Goal: Information Seeking & Learning: Find specific fact

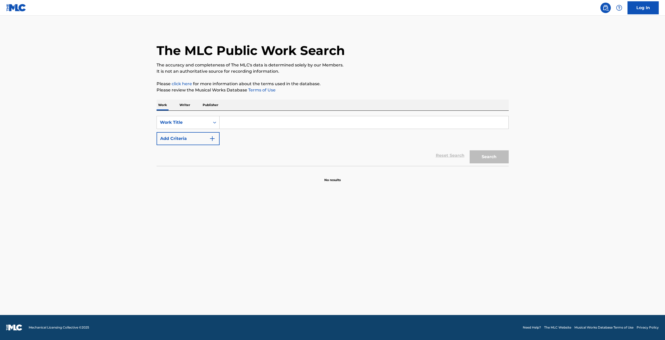
click at [306, 131] on div "SearchWithCriteria9b7ce9fa-e101-4189-9905-737216e94de8 Work Title Add Criteria" at bounding box center [332, 130] width 352 height 29
click at [304, 123] on input "Search Form" at bounding box center [363, 122] width 289 height 12
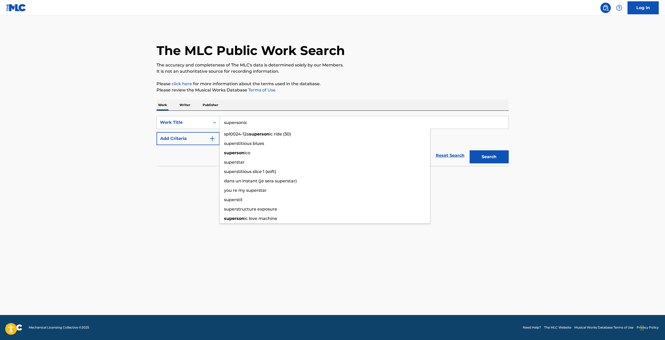
type input "supersonic"
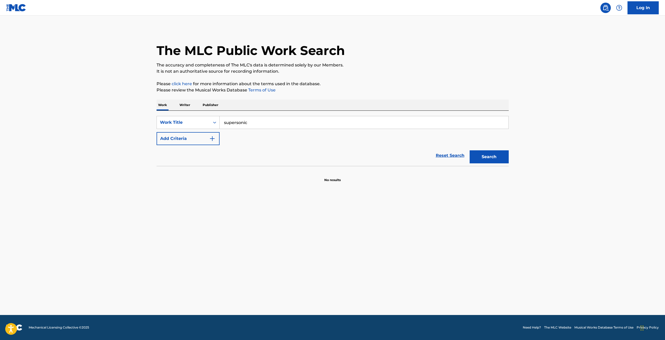
click at [156, 132] on button "Add Criteria" at bounding box center [187, 138] width 63 height 13
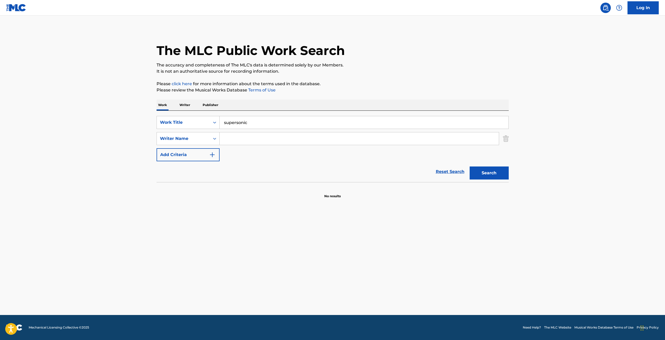
click at [296, 138] on input "Search Form" at bounding box center [358, 138] width 279 height 12
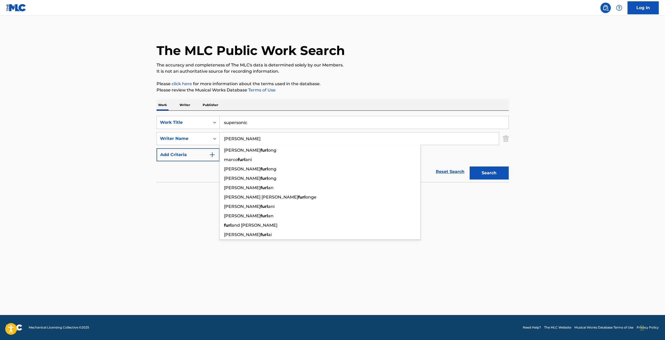
type input "[PERSON_NAME]"
click at [469, 166] on button "Search" at bounding box center [488, 172] width 39 height 13
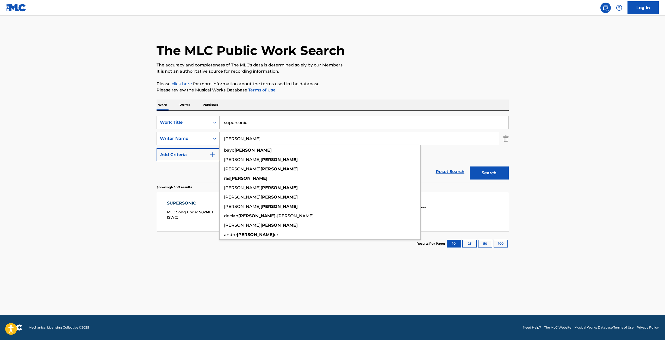
click at [238, 282] on main "The MLC Public Work Search The accuracy and completeness of The MLC's data is d…" at bounding box center [332, 165] width 665 height 299
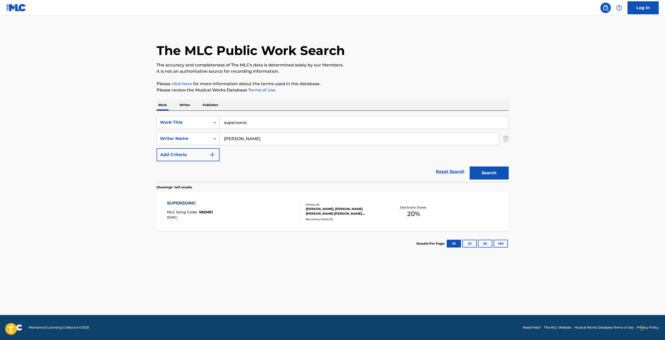
click at [346, 209] on div "[PERSON_NAME], [PERSON_NAME] [PERSON_NAME] [PERSON_NAME], [PERSON_NAME], [PERSO…" at bounding box center [345, 210] width 79 height 9
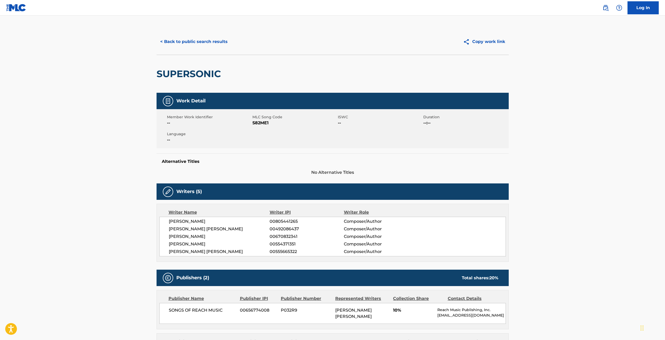
scroll to position [139, 0]
